Goal: Task Accomplishment & Management: Manage account settings

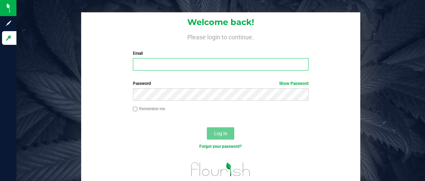
click at [167, 63] on input "Email" at bounding box center [221, 64] width 176 height 12
type input "[EMAIL_ADDRESS][DOMAIN_NAME]"
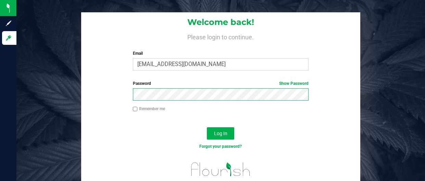
click at [207, 127] on button "Log In" at bounding box center [220, 133] width 27 height 12
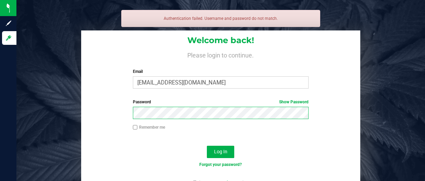
click at [207, 146] on button "Log In" at bounding box center [220, 152] width 27 height 12
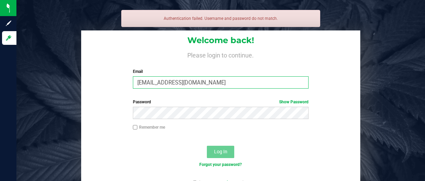
click at [218, 79] on input "[EMAIL_ADDRESS][DOMAIN_NAME]" at bounding box center [221, 82] width 176 height 12
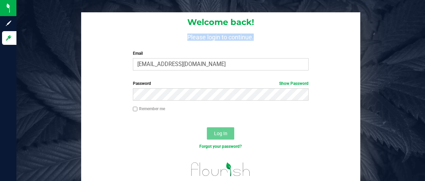
drag, startPoint x: 424, startPoint y: 26, endPoint x: 424, endPoint y: 64, distance: 37.6
click at [424, 64] on div "Welcome back! Please login to continue. Email [EMAIL_ADDRESS][DOMAIN_NAME] Requ…" at bounding box center [220, 99] width 418 height 175
click at [334, 96] on div "Password Show Password" at bounding box center [220, 92] width 279 height 25
